Goal: Information Seeking & Learning: Learn about a topic

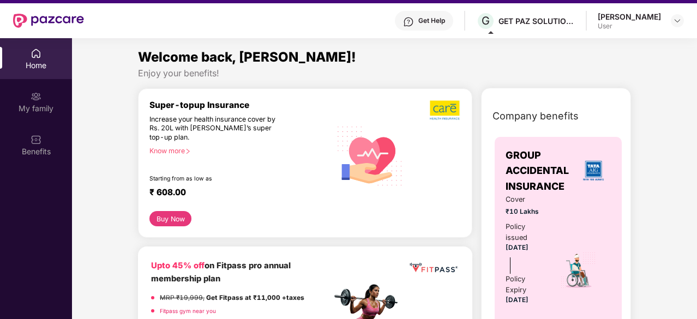
click at [673, 27] on div at bounding box center [677, 20] width 13 height 13
click at [678, 23] on img at bounding box center [677, 20] width 9 height 9
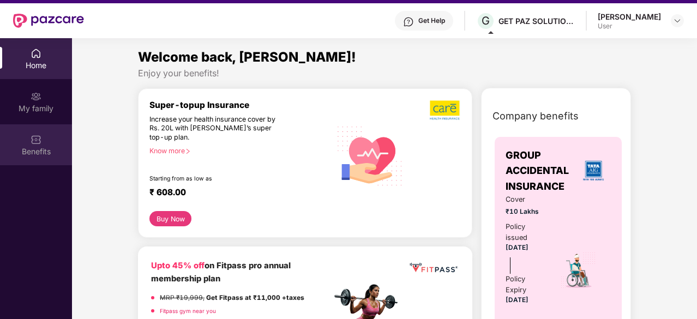
click at [38, 145] on img at bounding box center [36, 139] width 11 height 11
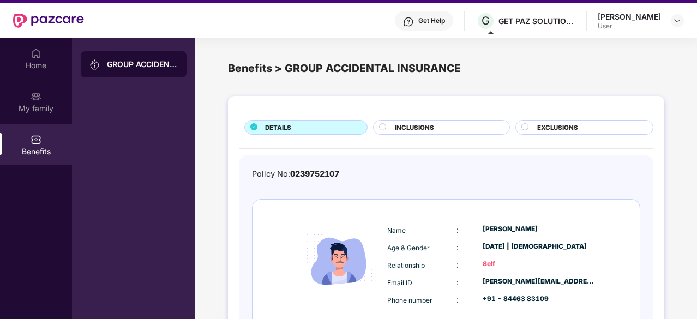
click at [527, 127] on circle at bounding box center [525, 126] width 7 height 7
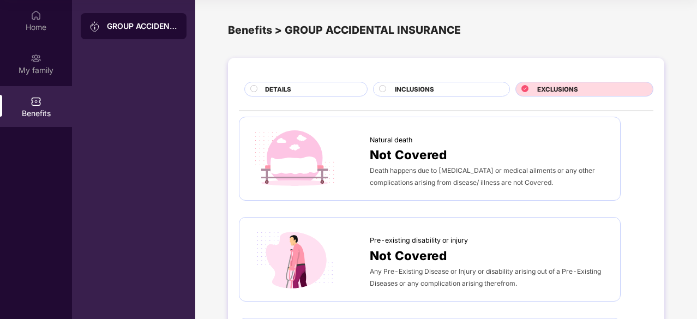
click at [399, 90] on span "INCLUSIONS" at bounding box center [414, 90] width 39 height 10
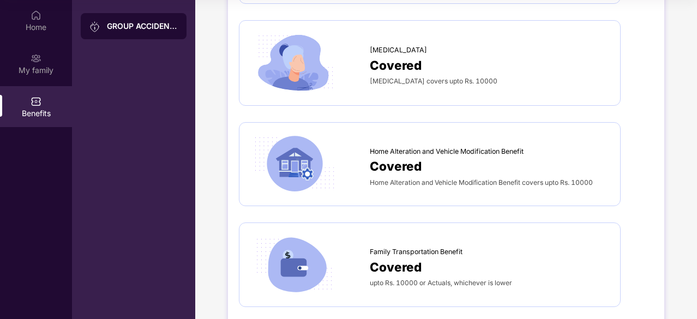
scroll to position [1253, 0]
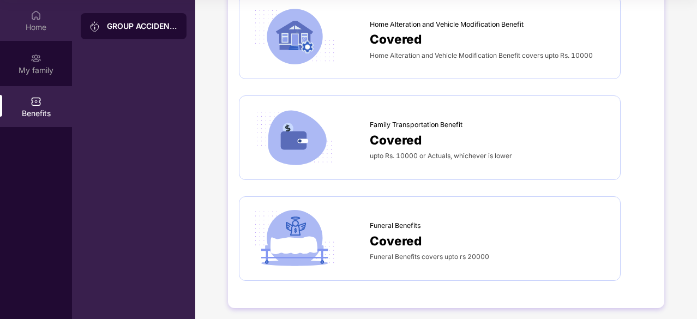
click at [25, 7] on div "Home" at bounding box center [36, 20] width 72 height 41
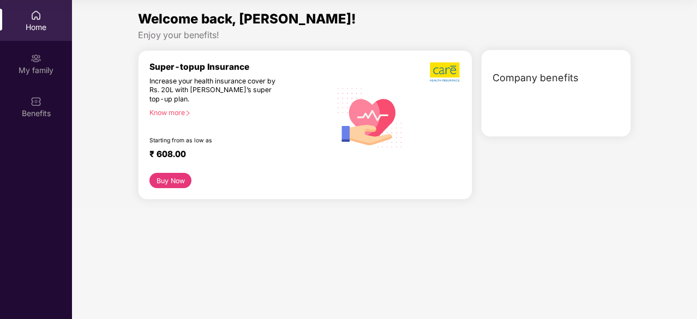
scroll to position [0, 0]
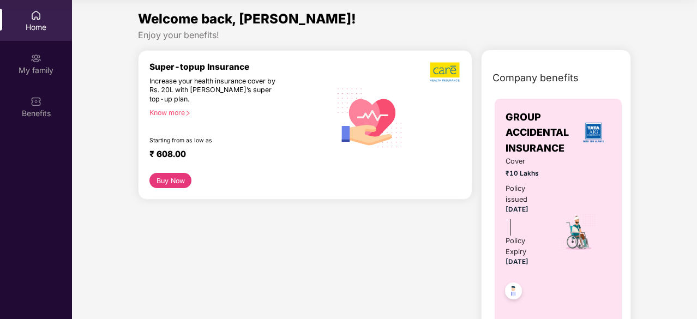
click at [36, 20] on img at bounding box center [36, 15] width 11 height 11
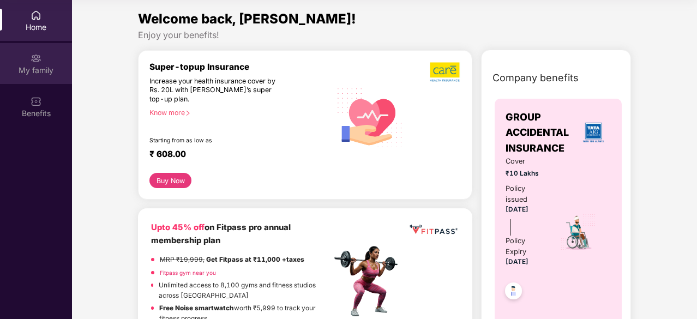
click at [46, 55] on div "My family" at bounding box center [36, 63] width 72 height 41
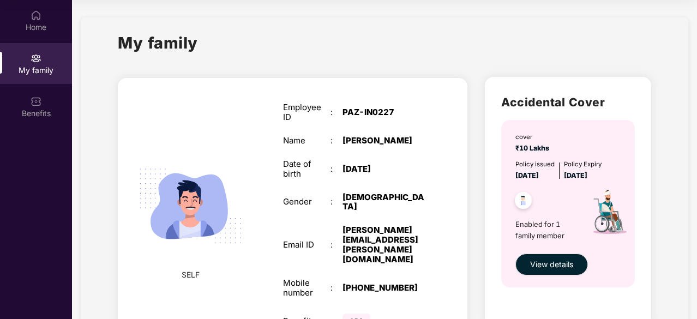
scroll to position [52, 0]
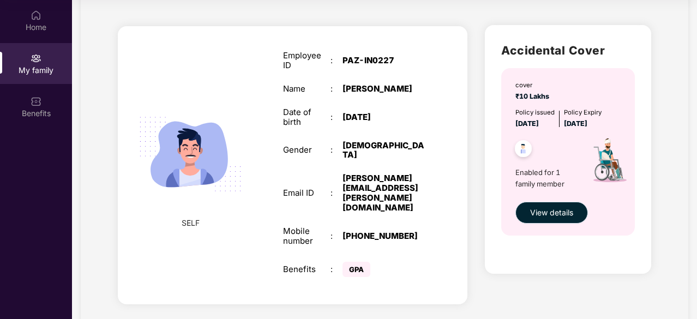
click at [569, 213] on span "View details" at bounding box center [551, 213] width 43 height 12
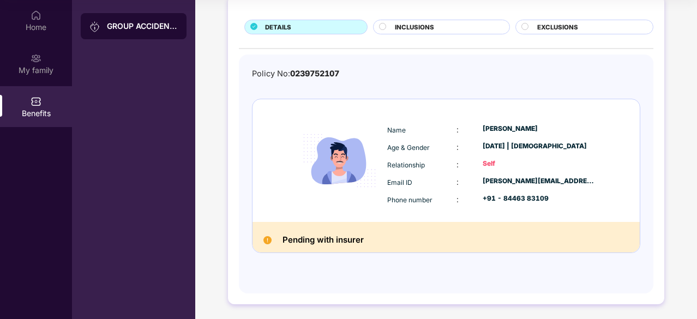
scroll to position [0, 0]
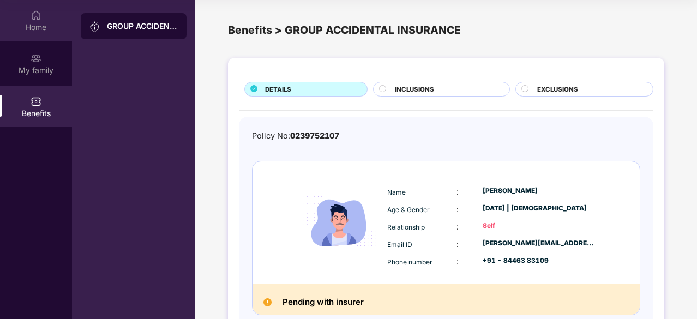
click at [27, 9] on div "Home" at bounding box center [36, 20] width 72 height 41
